Goal: Transaction & Acquisition: Purchase product/service

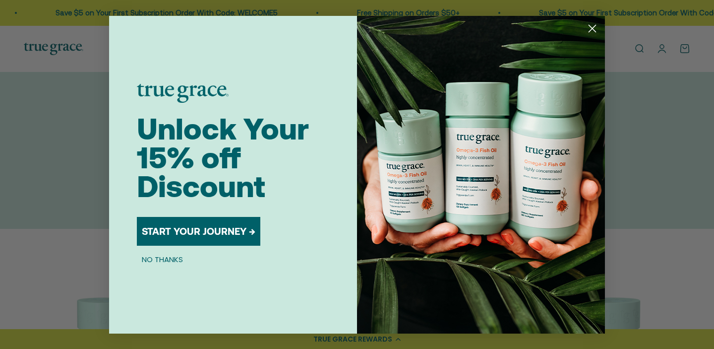
click at [591, 30] on circle "Close dialog" at bounding box center [592, 28] width 16 height 16
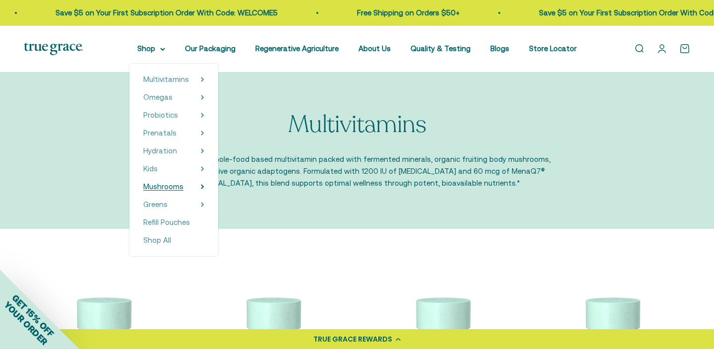
click at [204, 185] on icon at bounding box center [202, 186] width 3 height 5
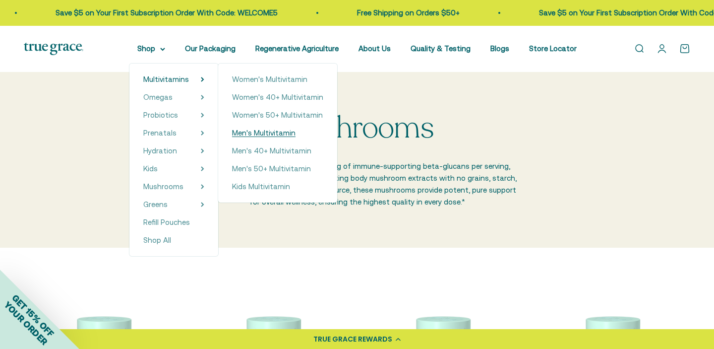
click at [260, 132] on span "Men's Multivitamin" at bounding box center [263, 132] width 63 height 8
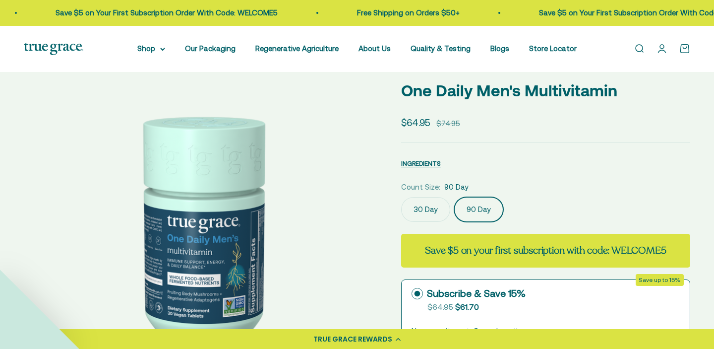
scroll to position [44, 0]
select select "3"
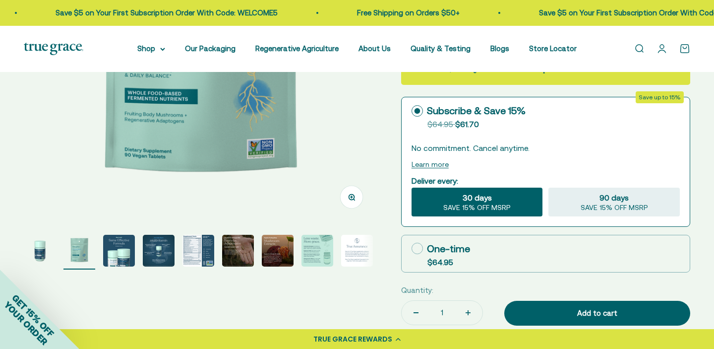
scroll to position [228, 0]
